Goal: Task Accomplishment & Management: Complete application form

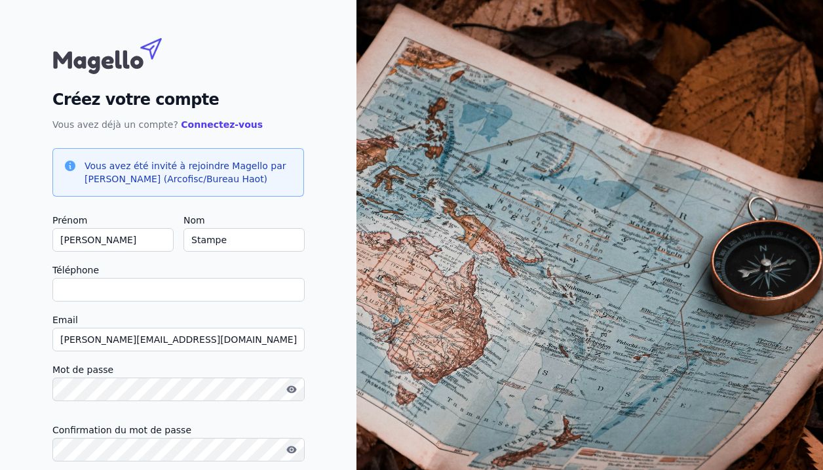
type input "à"
checkbox input "false"
type input "0484809195"
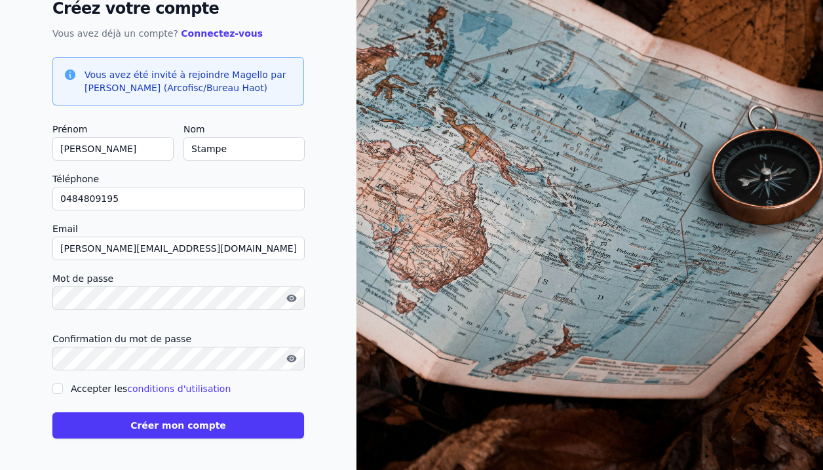
scroll to position [91, 0]
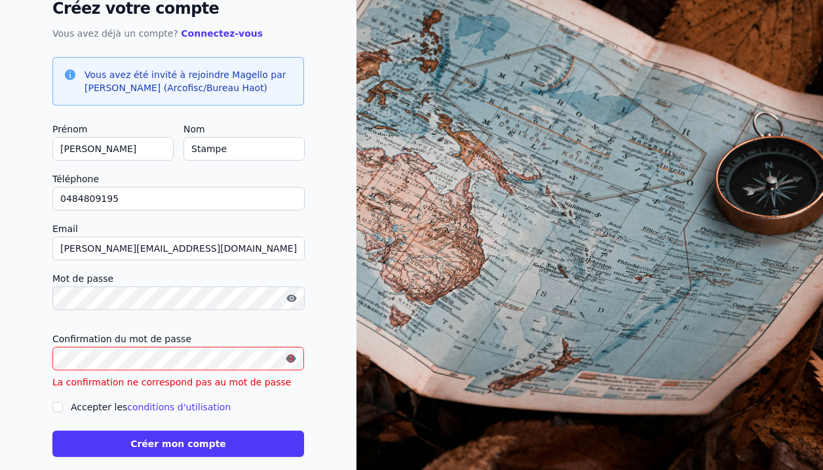
click at [291, 294] on icon "button" at bounding box center [291, 298] width 10 height 10
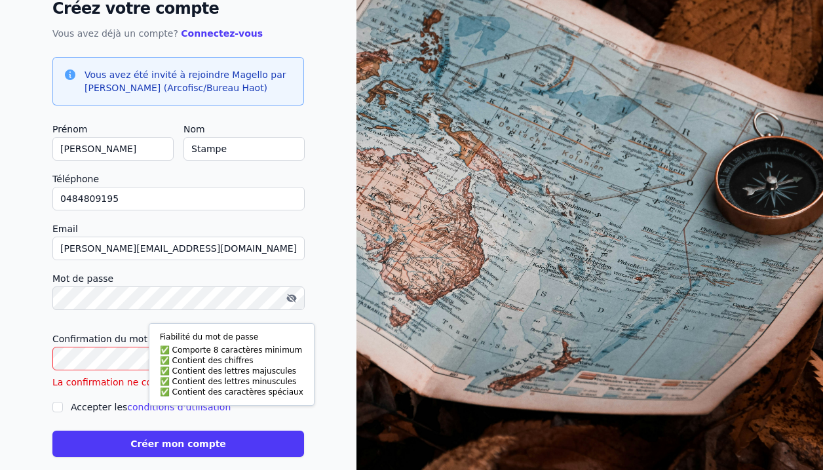
click at [319, 310] on div "Créez votre compte Vous avez déjà un compte? Connectez-vous Vous avez été invit…" at bounding box center [178, 198] width 356 height 579
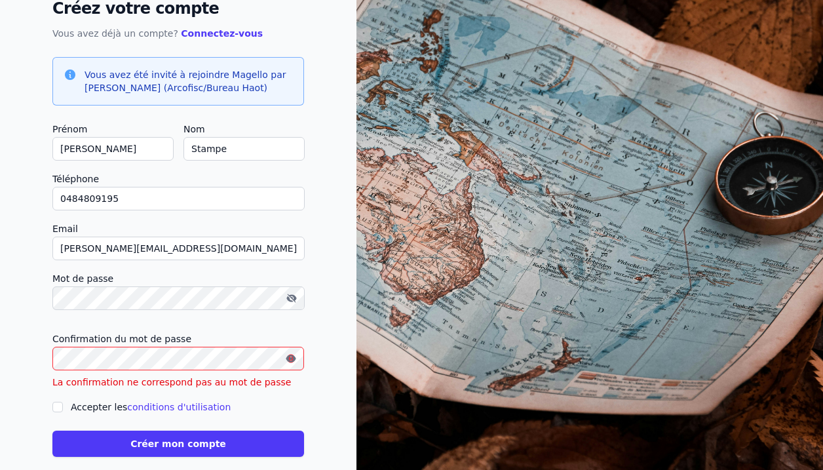
click at [291, 361] on icon "button" at bounding box center [291, 357] width 10 height 7
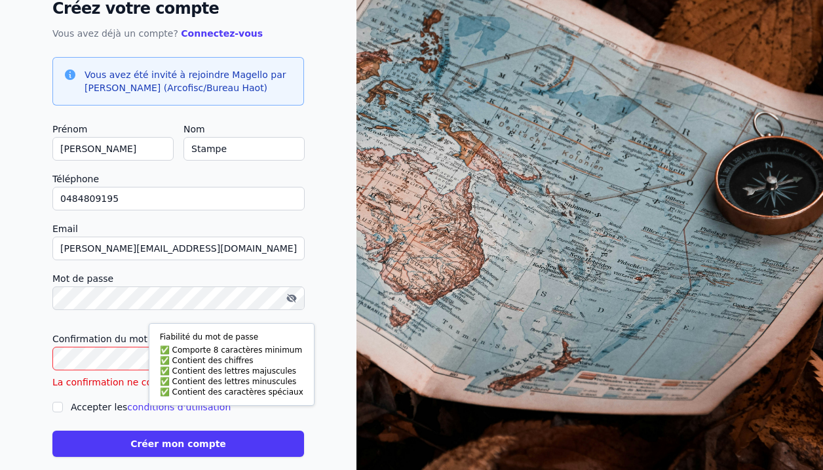
click at [178, 443] on button "Créer mon compte" at bounding box center [178, 443] width 252 height 26
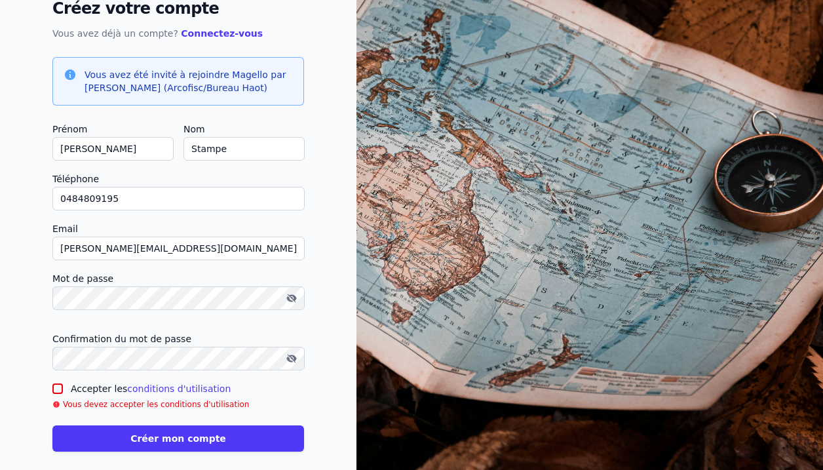
click at [58, 390] on input "Accepter les conditions d'utilisation" at bounding box center [57, 388] width 10 height 10
checkbox input "true"
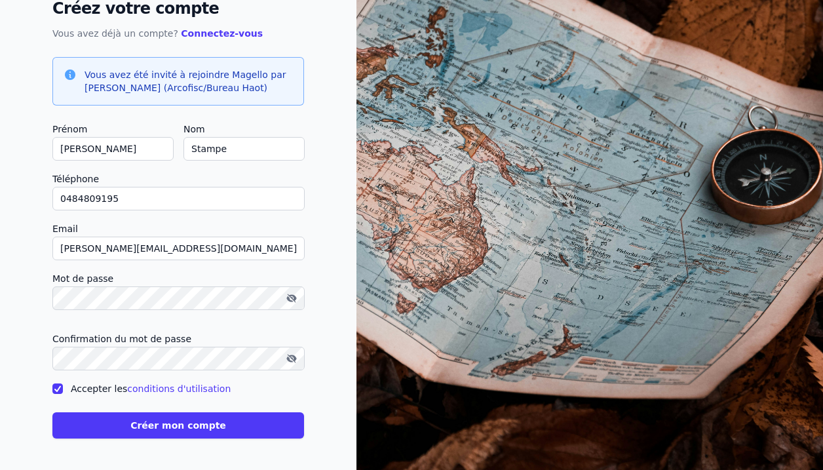
click at [116, 428] on button "Créer mon compte" at bounding box center [178, 425] width 252 height 26
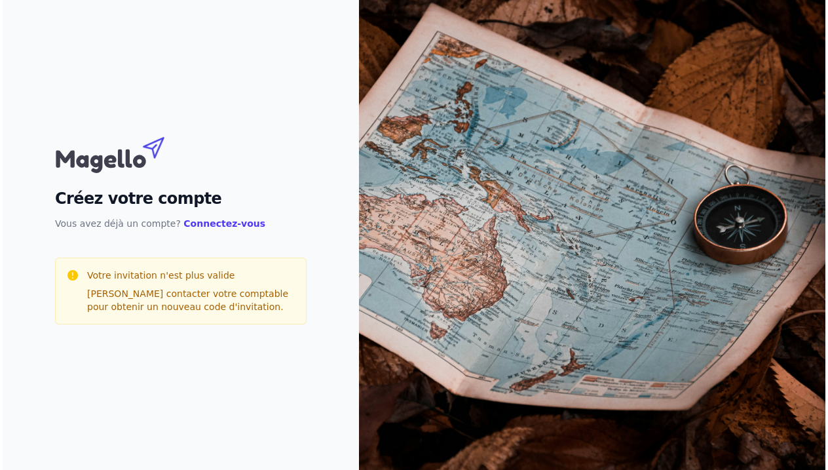
scroll to position [0, 0]
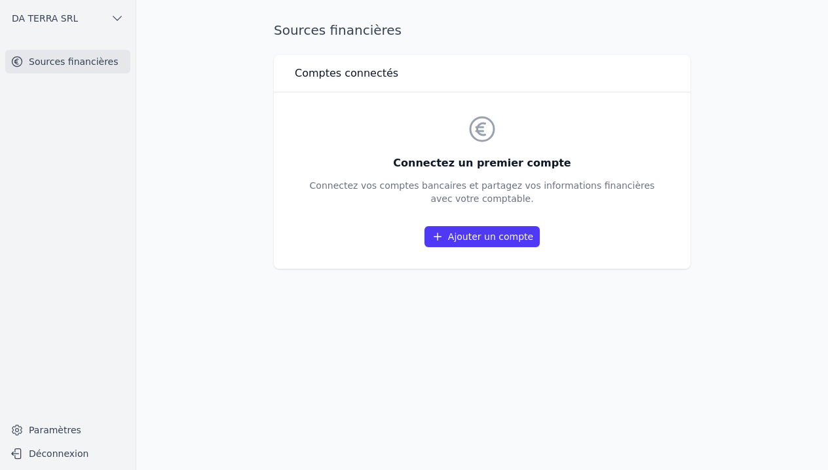
click at [517, 235] on link "Ajouter un compte" at bounding box center [481, 236] width 115 height 21
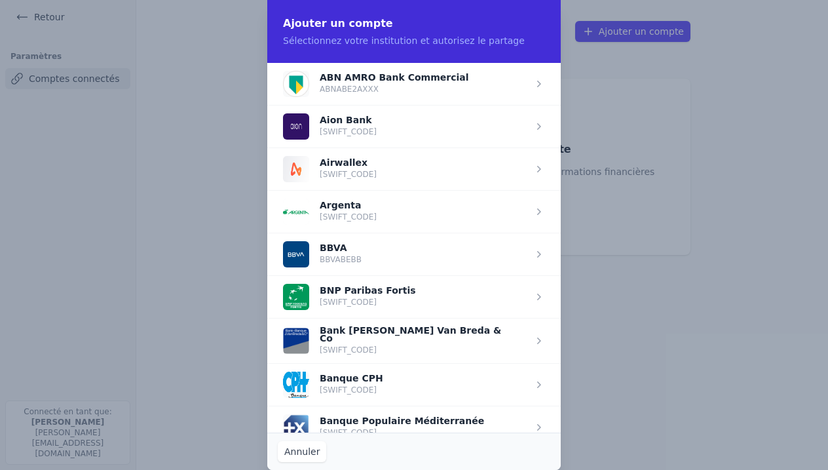
click at [506, 290] on span "button" at bounding box center [413, 296] width 293 height 43
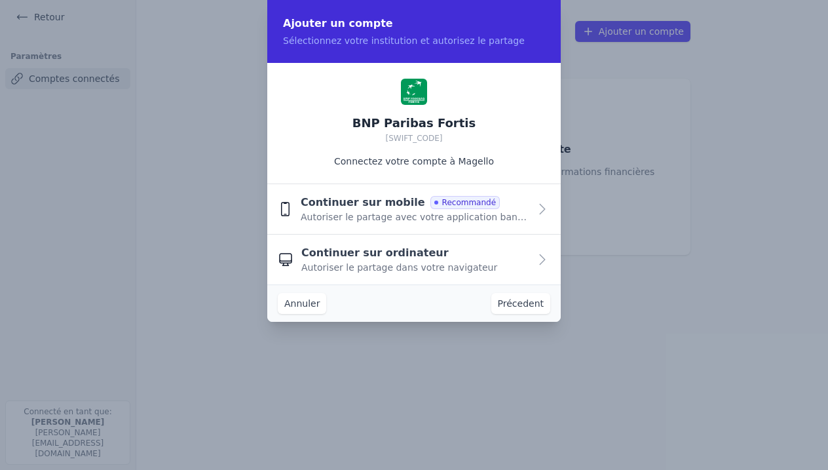
click at [532, 207] on button "Continuer sur mobile Recommandé Autoriser le partage avec votre application ban…" at bounding box center [413, 209] width 293 height 50
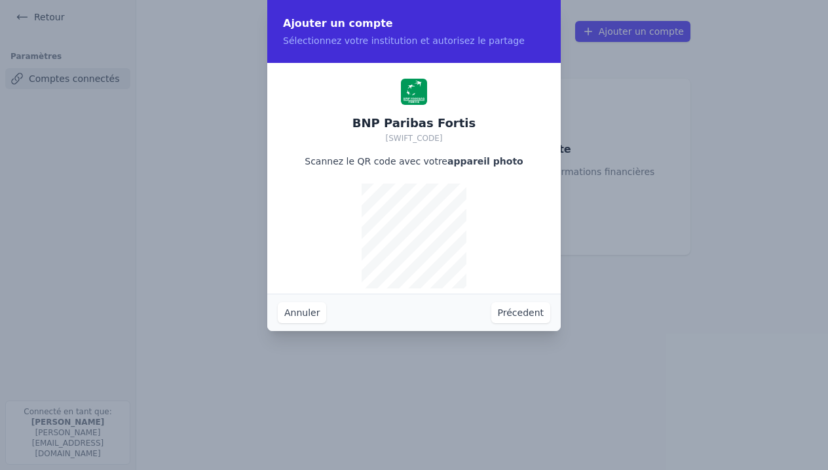
click at [511, 310] on button "Précedent" at bounding box center [520, 312] width 59 height 21
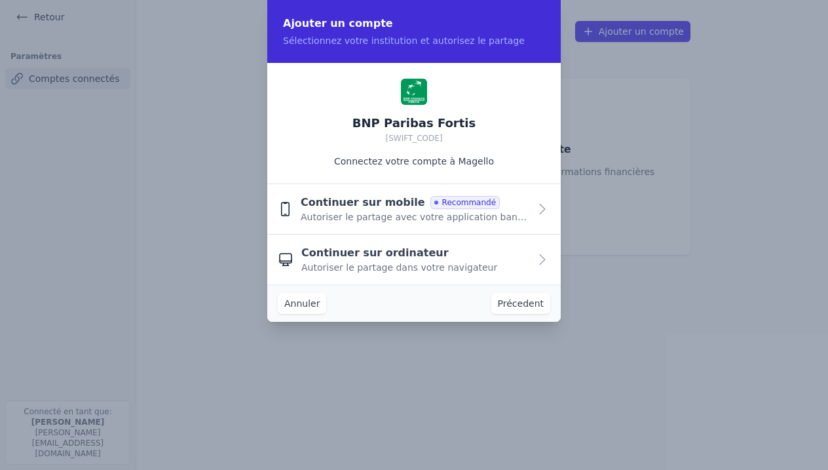
click at [432, 272] on span "Autoriser le partage dans votre navigateur" at bounding box center [399, 267] width 196 height 13
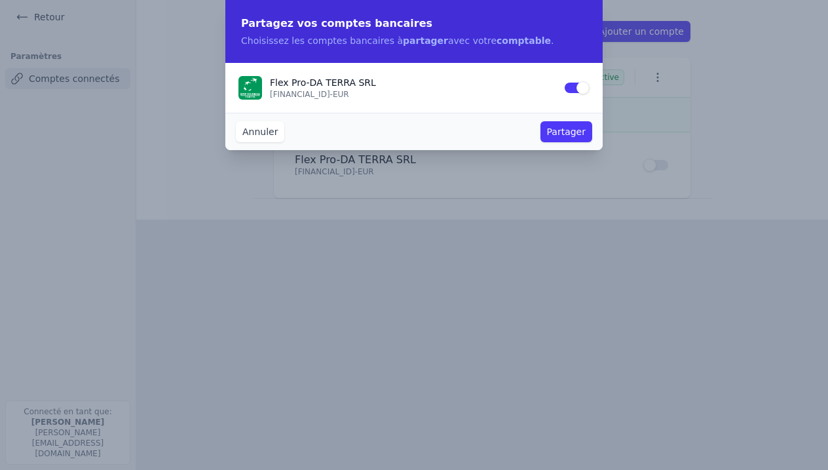
click at [565, 131] on button "Partager" at bounding box center [566, 131] width 52 height 21
